Goal: Use online tool/utility: Use online tool/utility

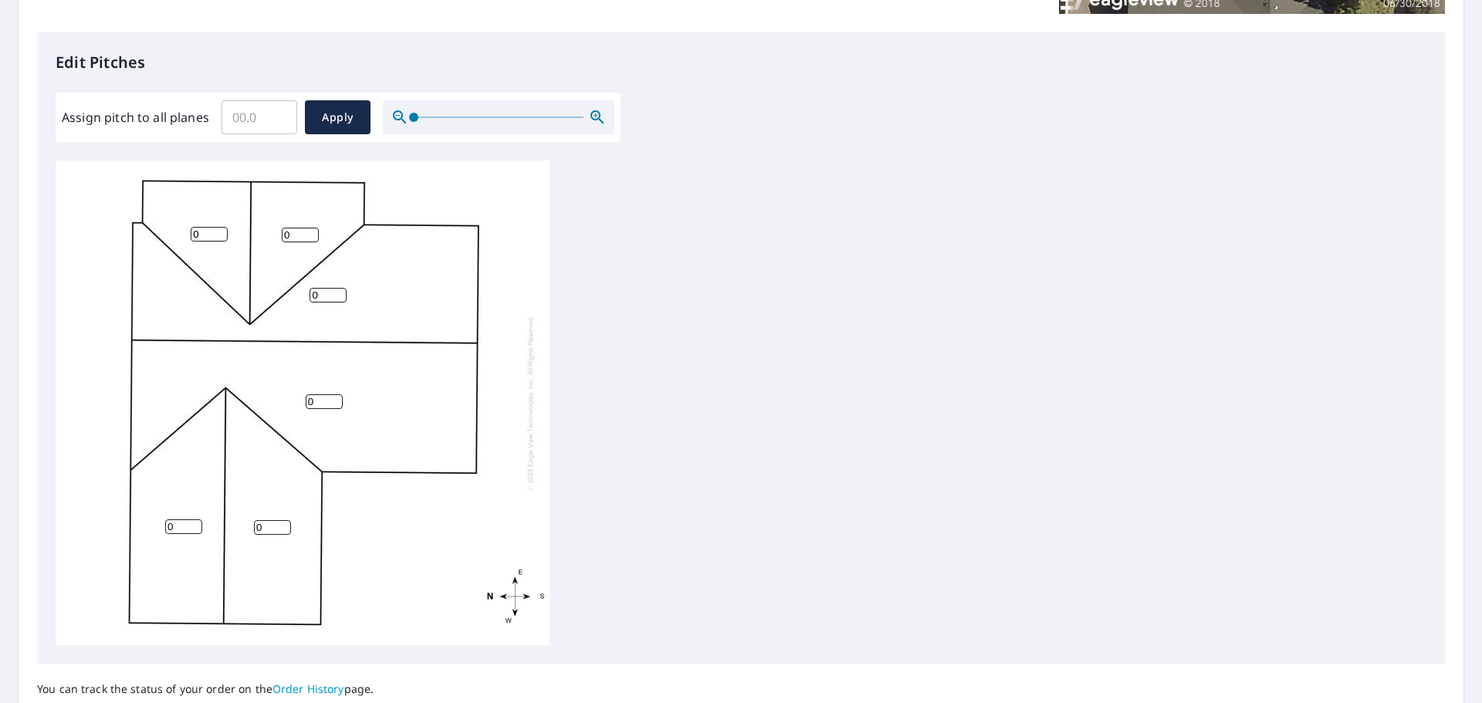
scroll to position [386, 0]
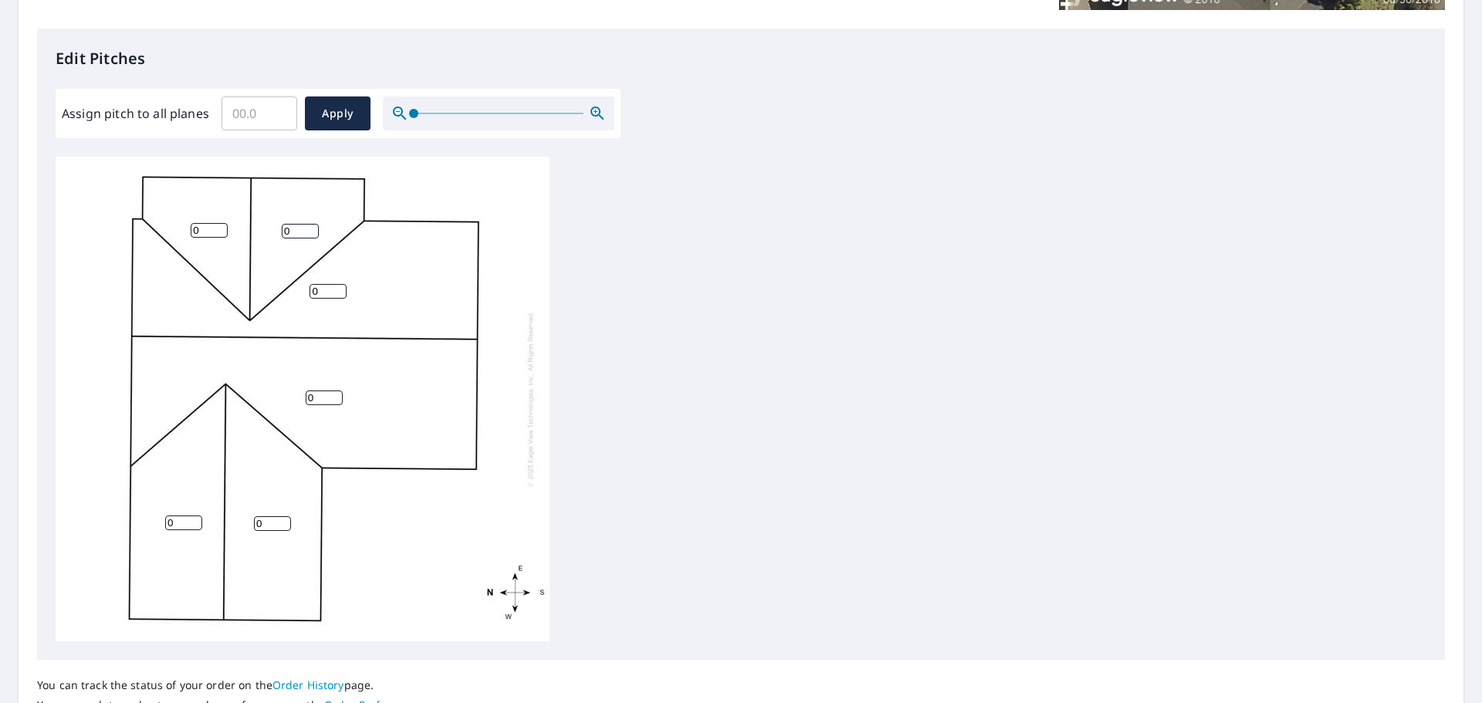
click at [254, 123] on input "Assign pitch to all planes" at bounding box center [260, 113] width 76 height 43
type input "4"
click at [323, 113] on span "Apply" at bounding box center [337, 113] width 41 height 19
type input "4"
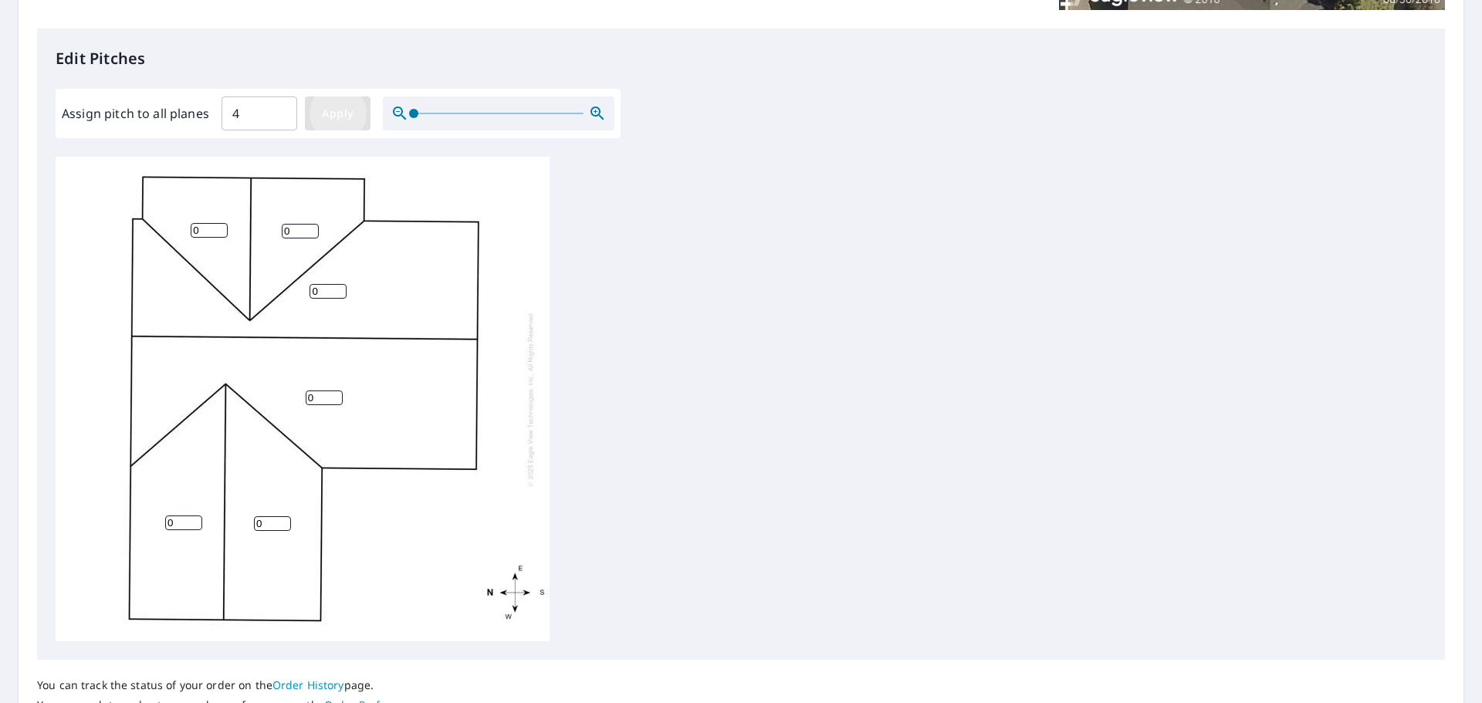
type input "4"
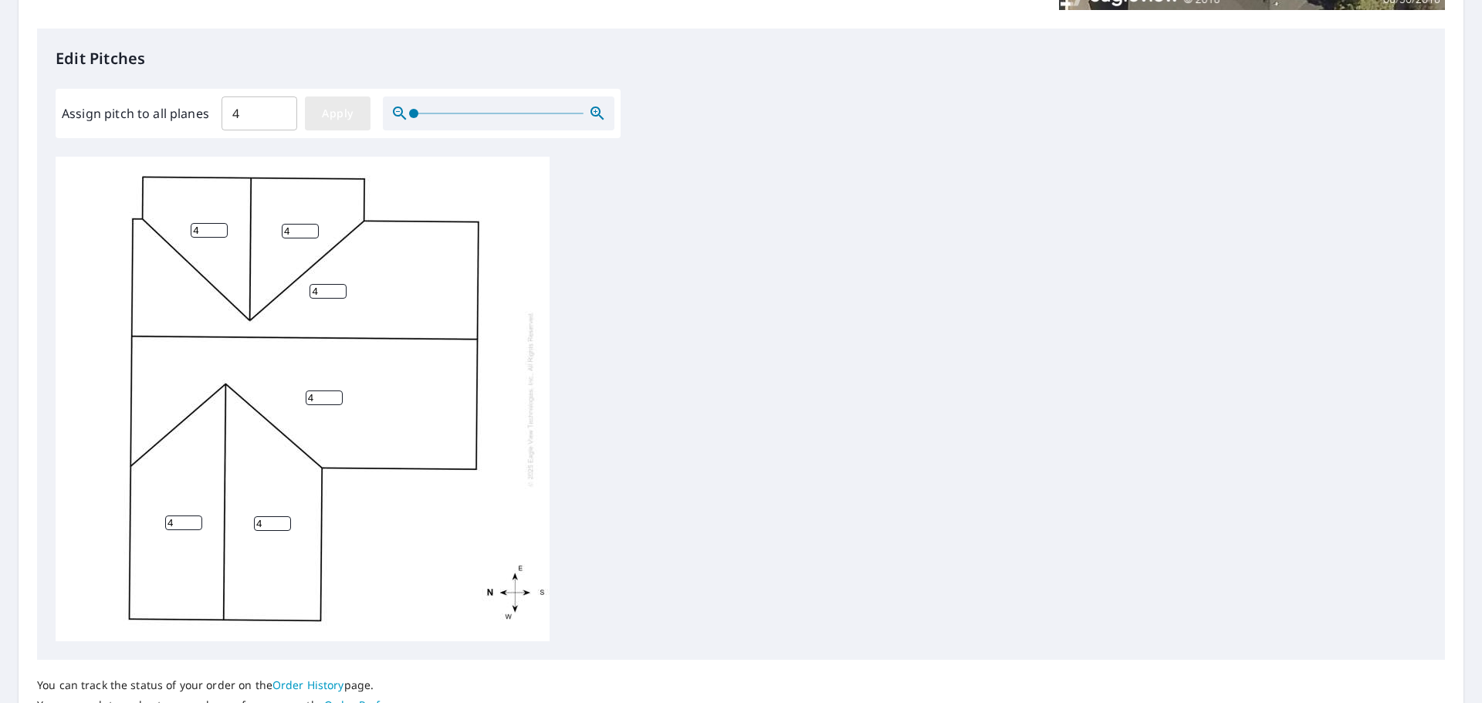
click at [327, 117] on span "Apply" at bounding box center [337, 113] width 41 height 19
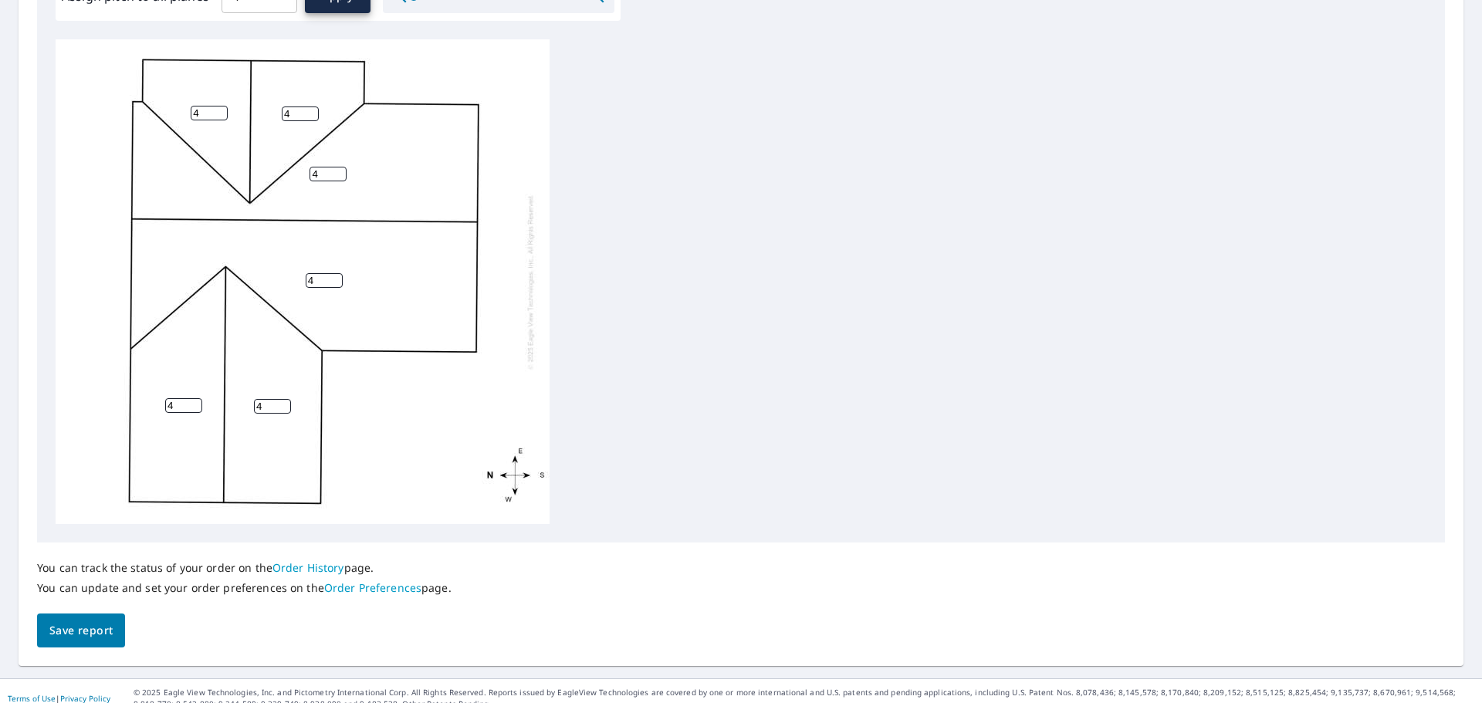
scroll to position [518, 0]
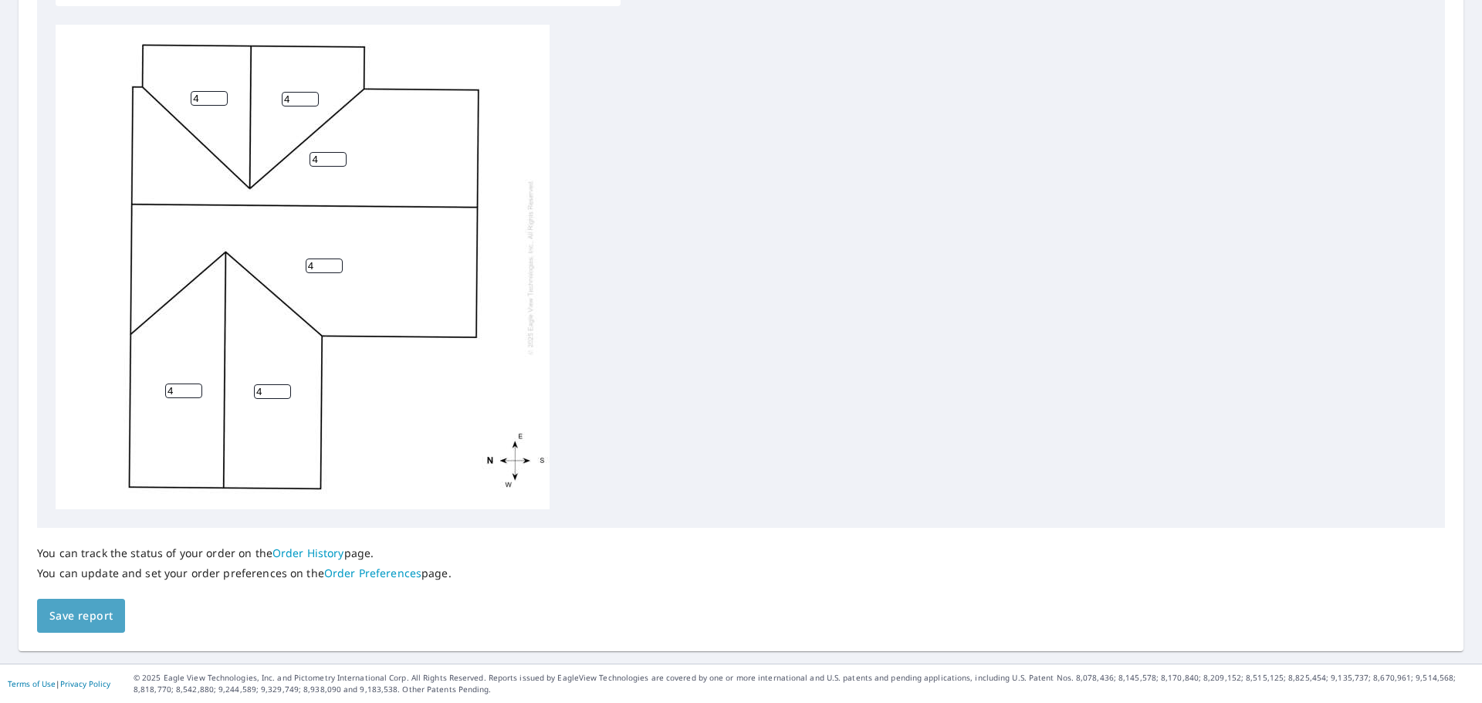
click at [99, 616] on span "Save report" at bounding box center [80, 616] width 63 height 19
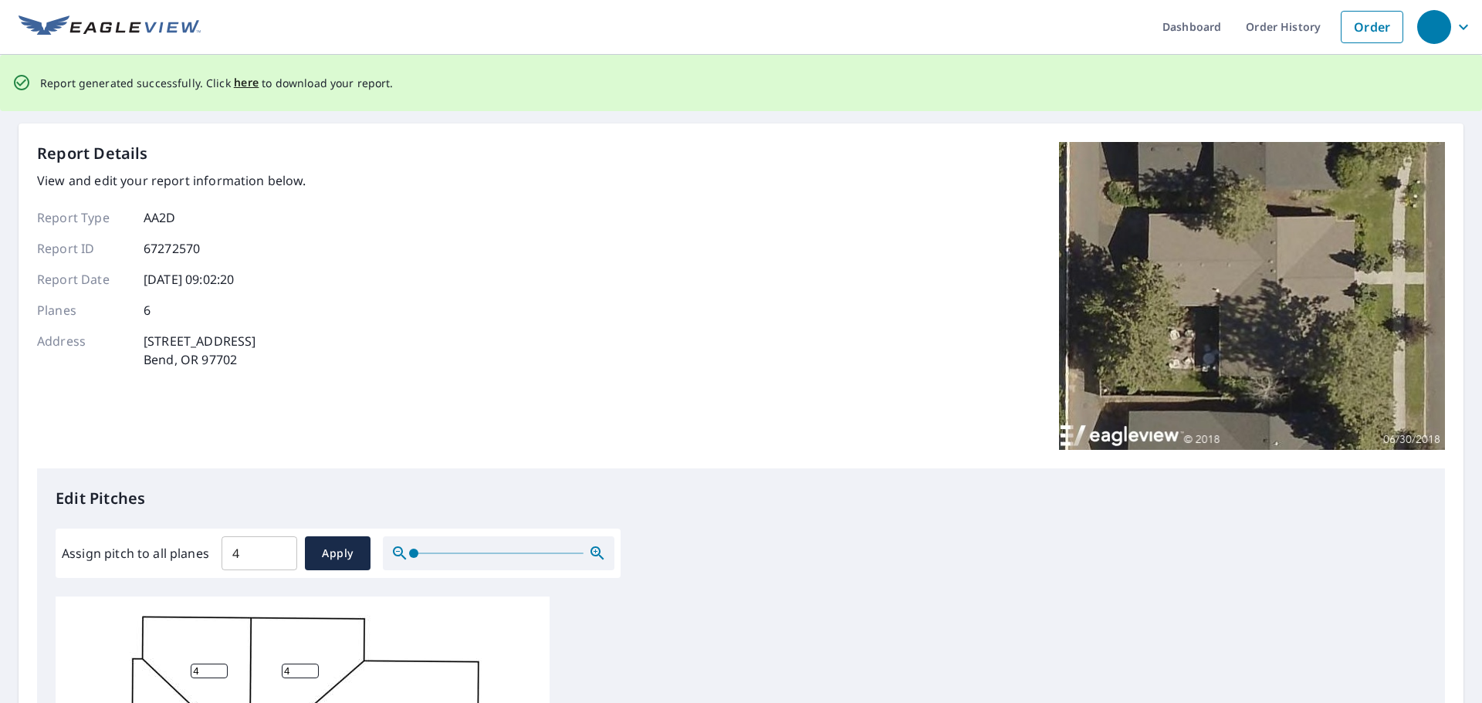
scroll to position [0, 0]
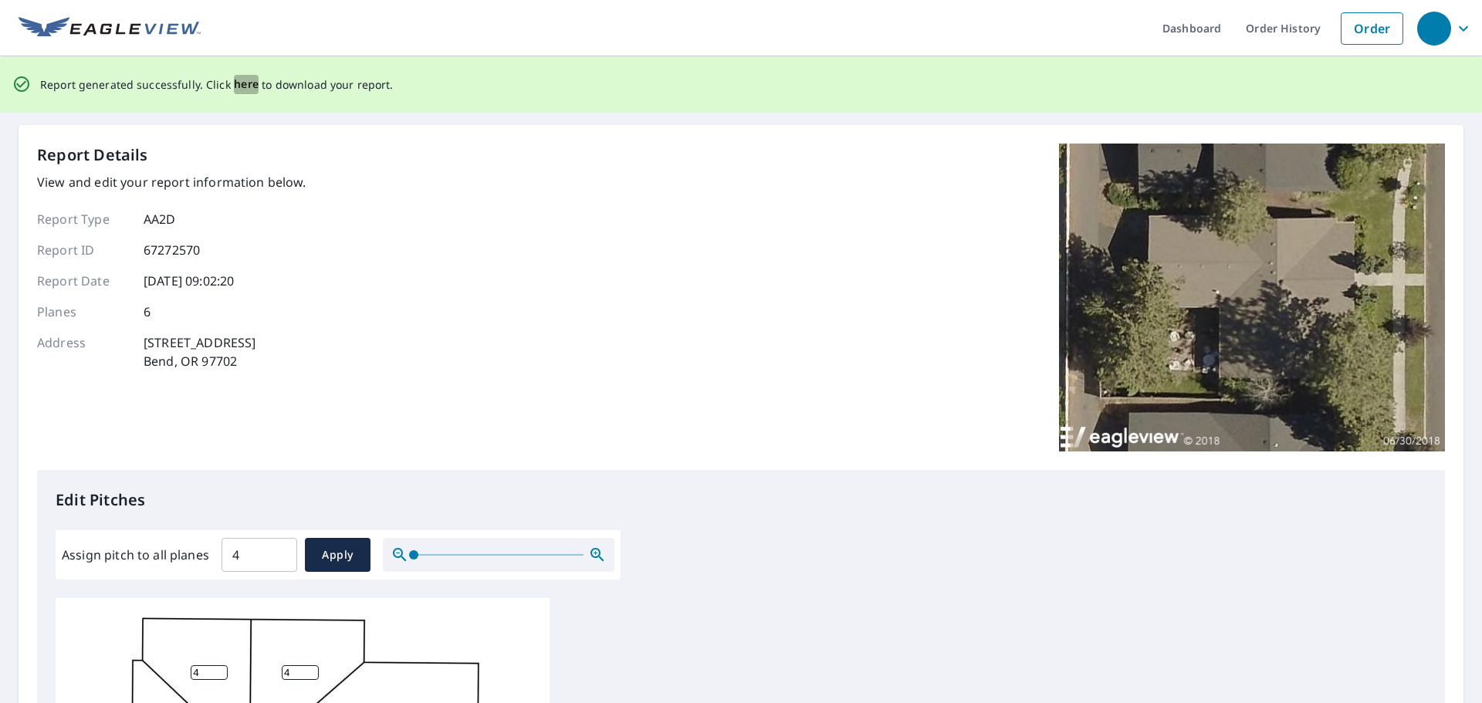
click at [235, 86] on span "here" at bounding box center [246, 84] width 25 height 19
